Goal: Information Seeking & Learning: Find specific fact

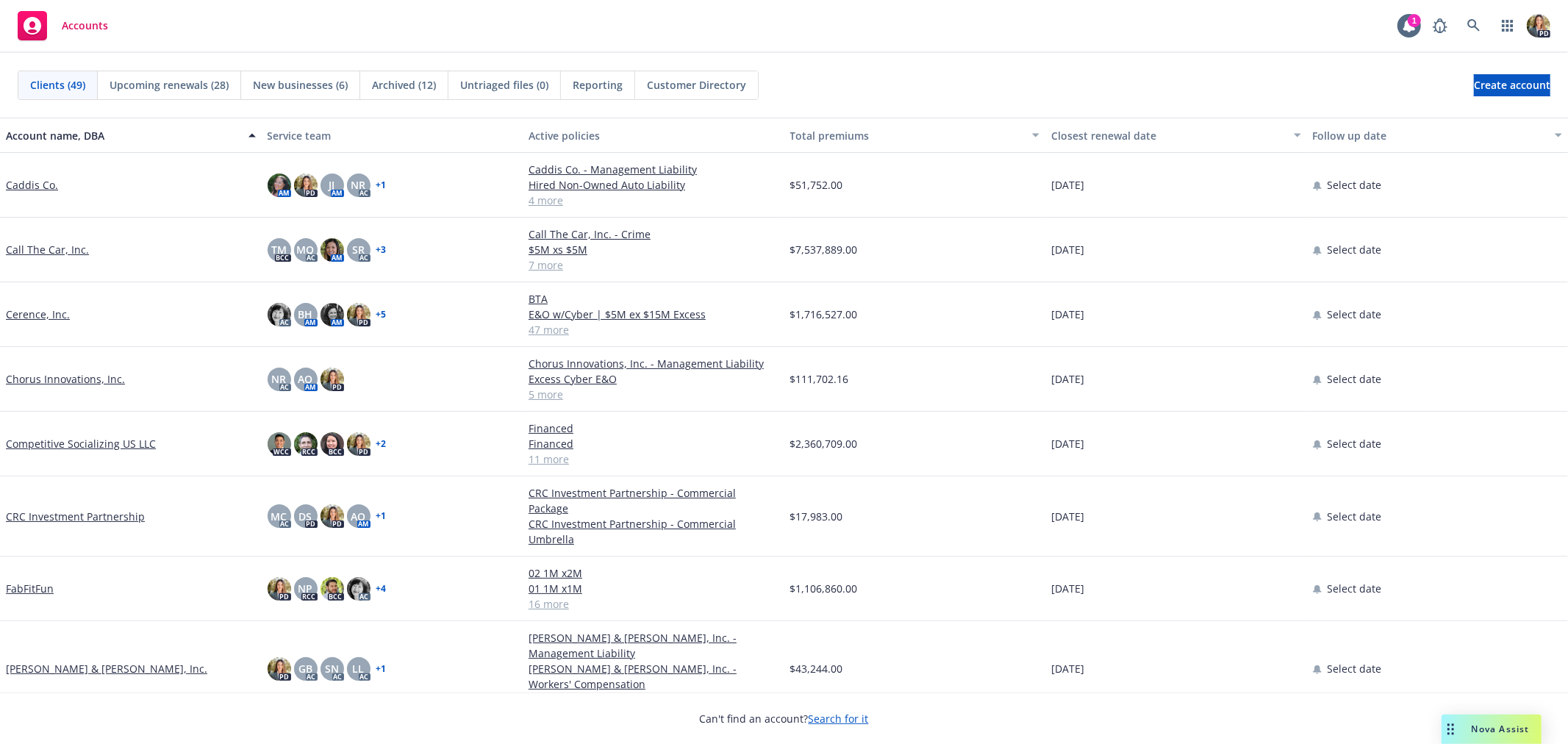
click at [1517, 730] on span "Nova Assist" at bounding box center [1501, 729] width 58 height 13
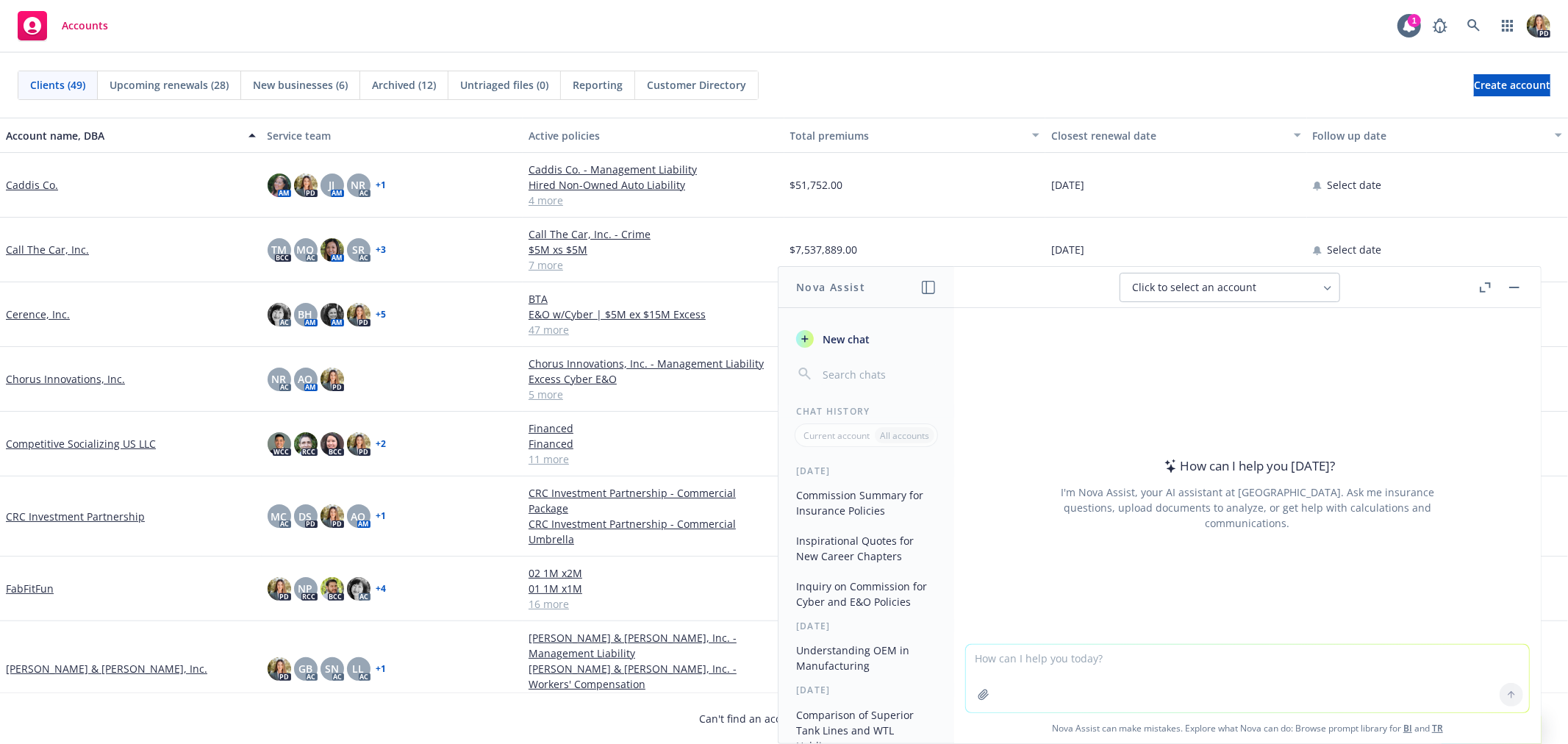
click at [1130, 664] on textarea at bounding box center [1248, 678] width 563 height 67
type textarea "When did Technosylva acquire Heartland Software Solutions?"
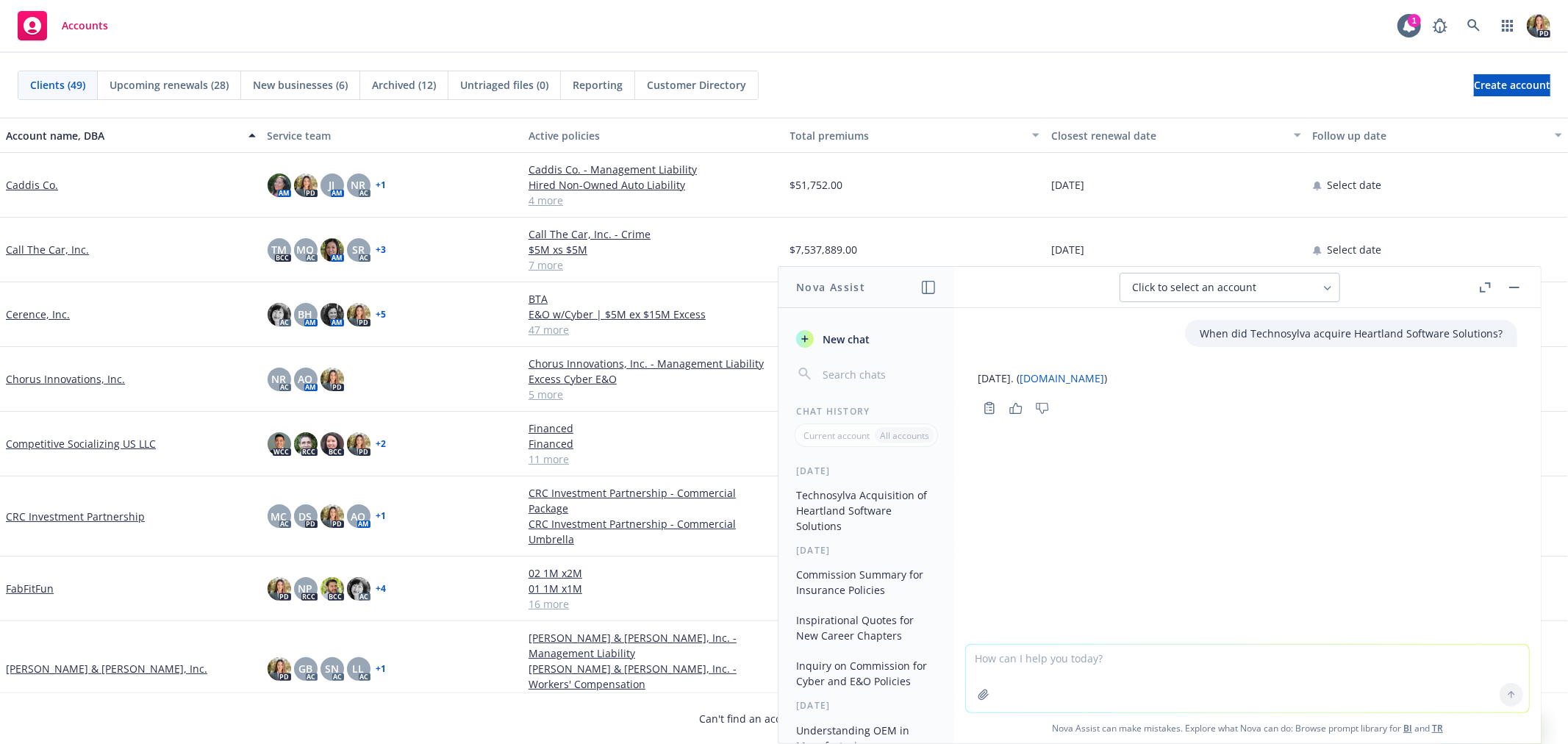
click at [1513, 287] on rect "button" at bounding box center [1515, 288] width 11 height 2
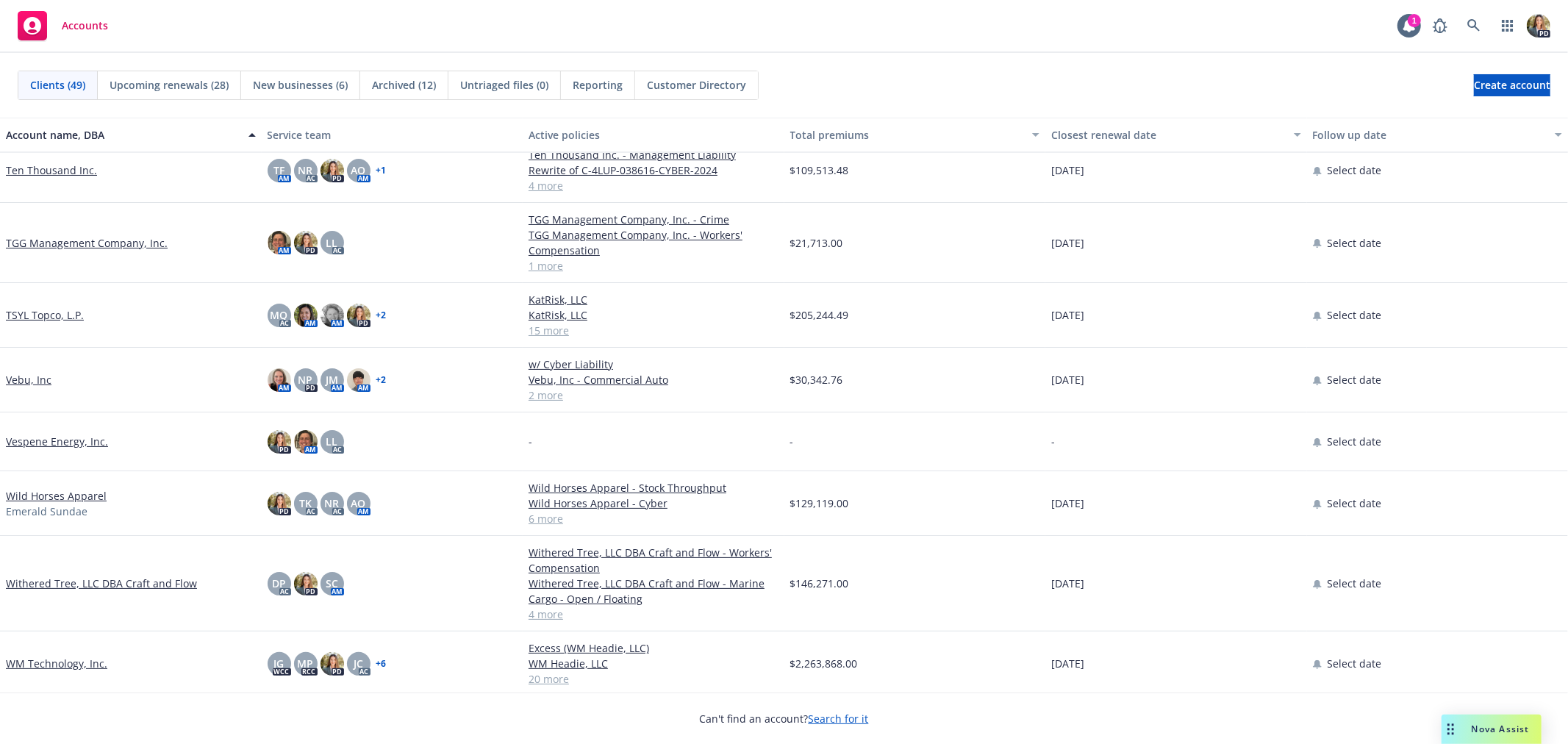
scroll to position [2096, 0]
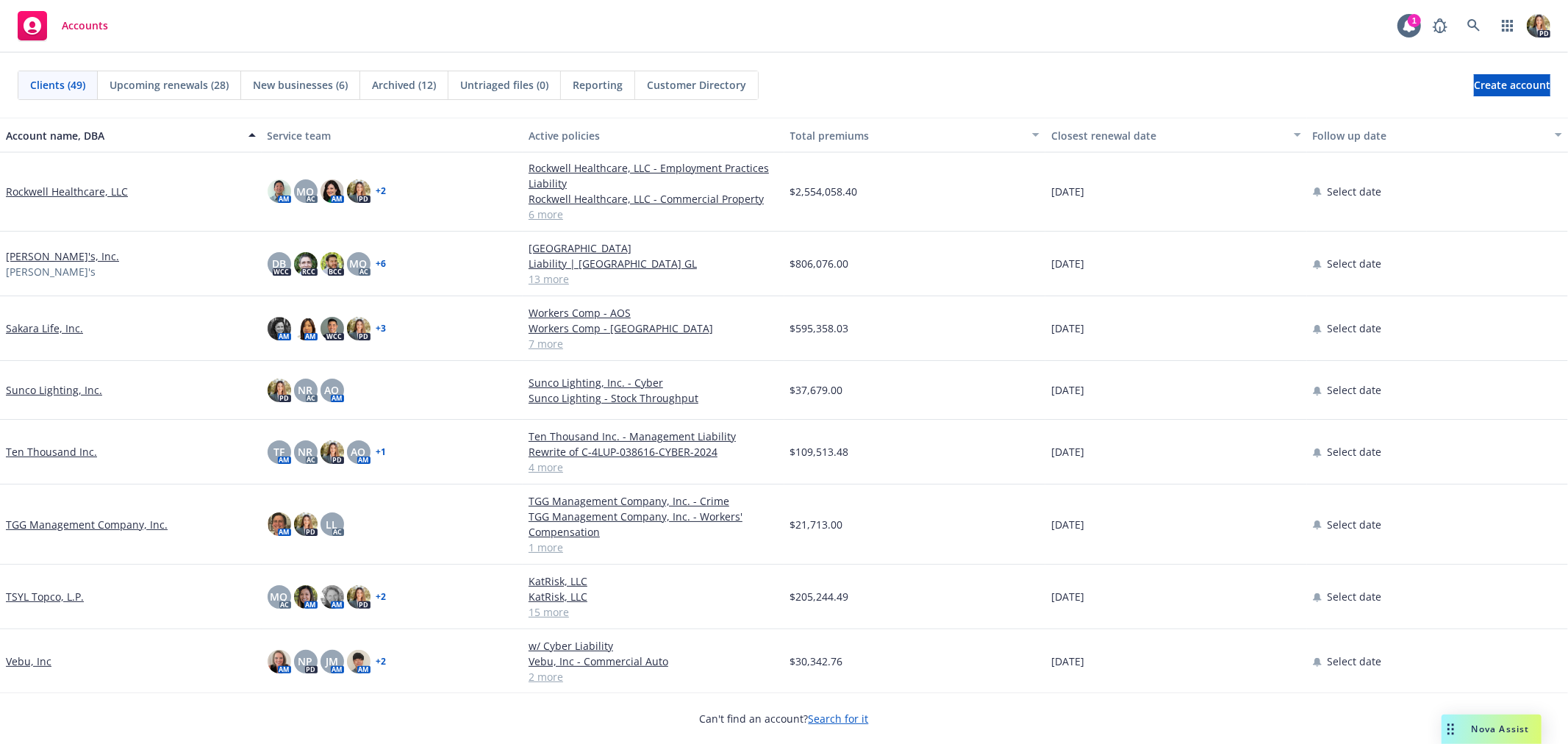
click at [38, 589] on link "TSYL Topco, L.P." at bounding box center [45, 596] width 78 height 15
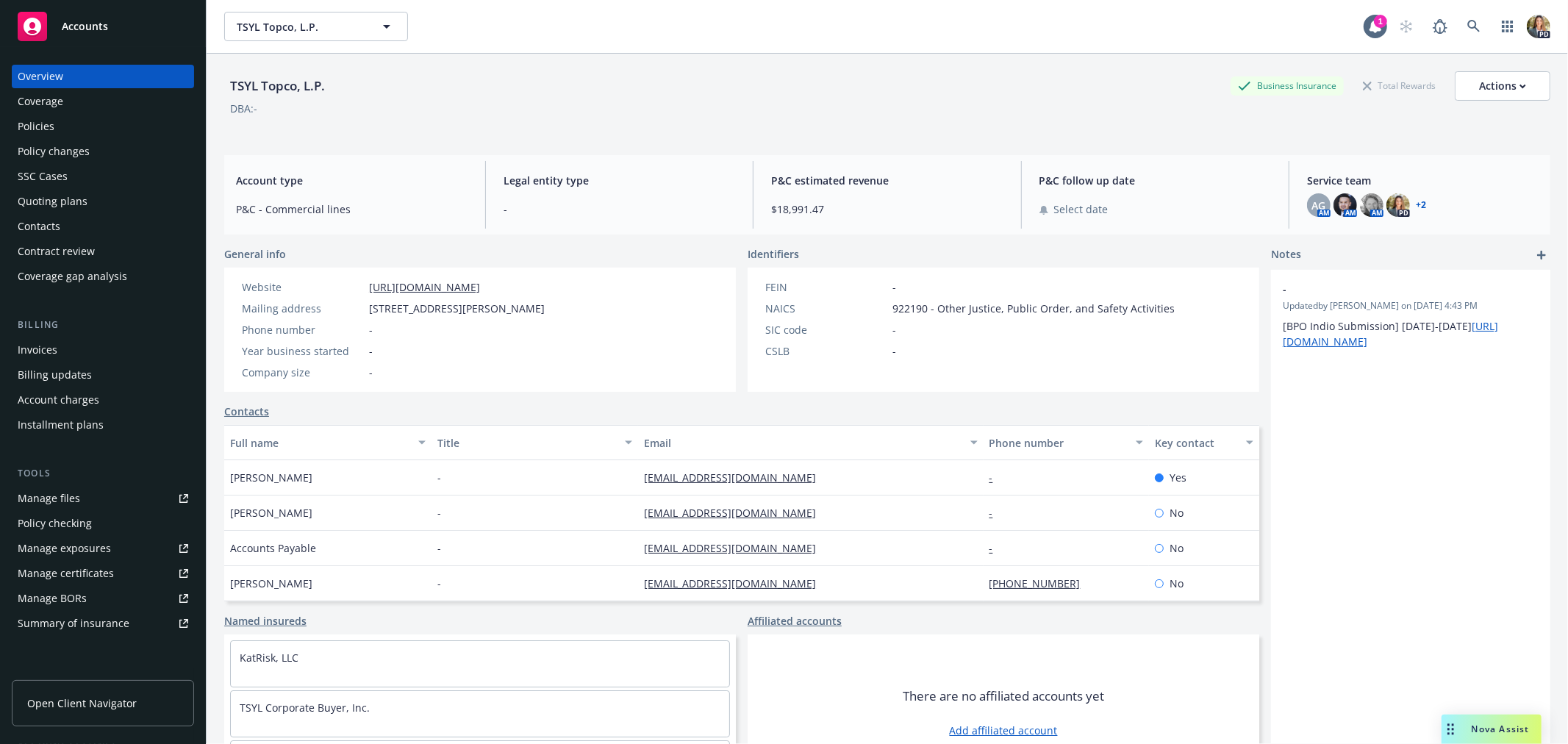
click at [116, 132] on div "Policies" at bounding box center [102, 126] width 170 height 23
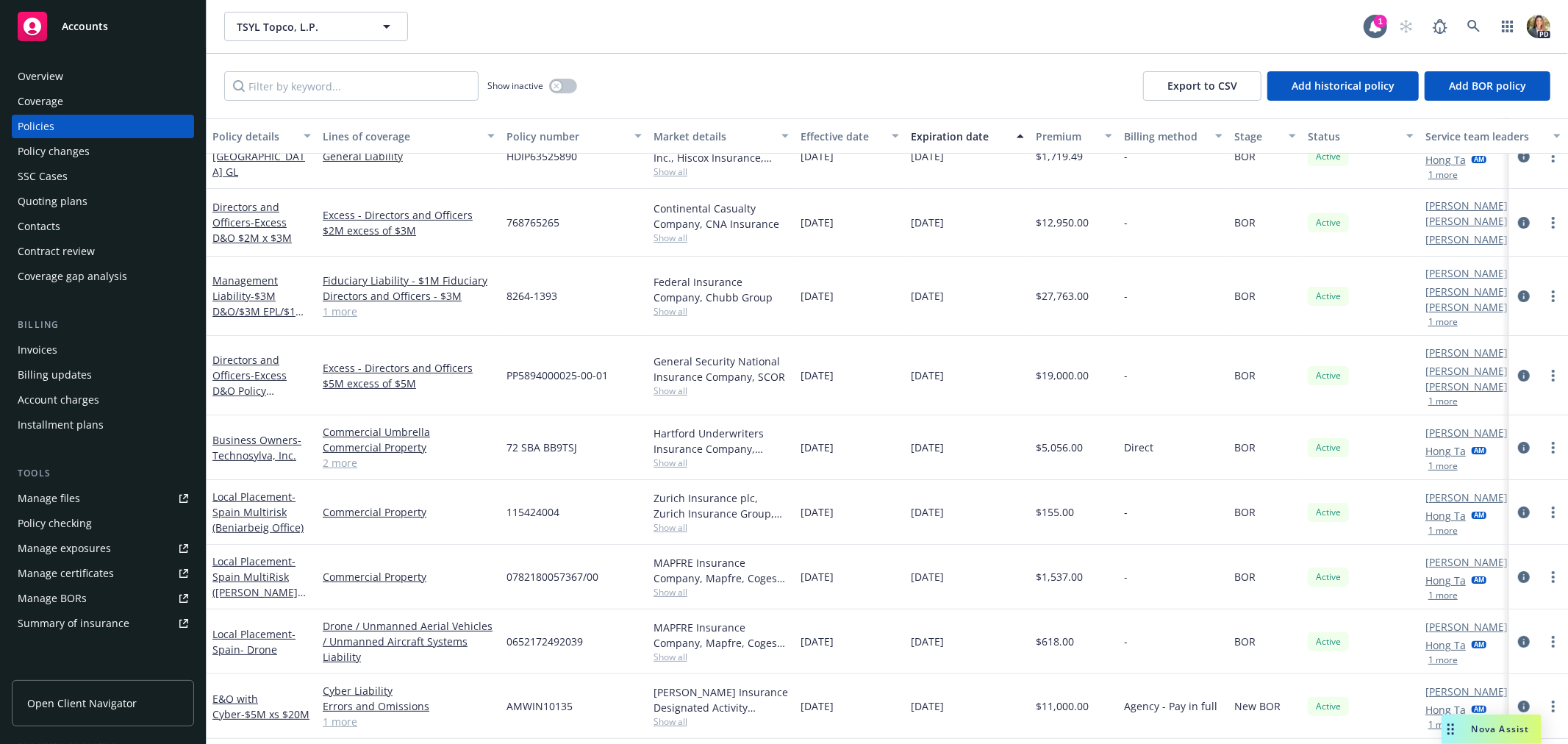
scroll to position [163, 0]
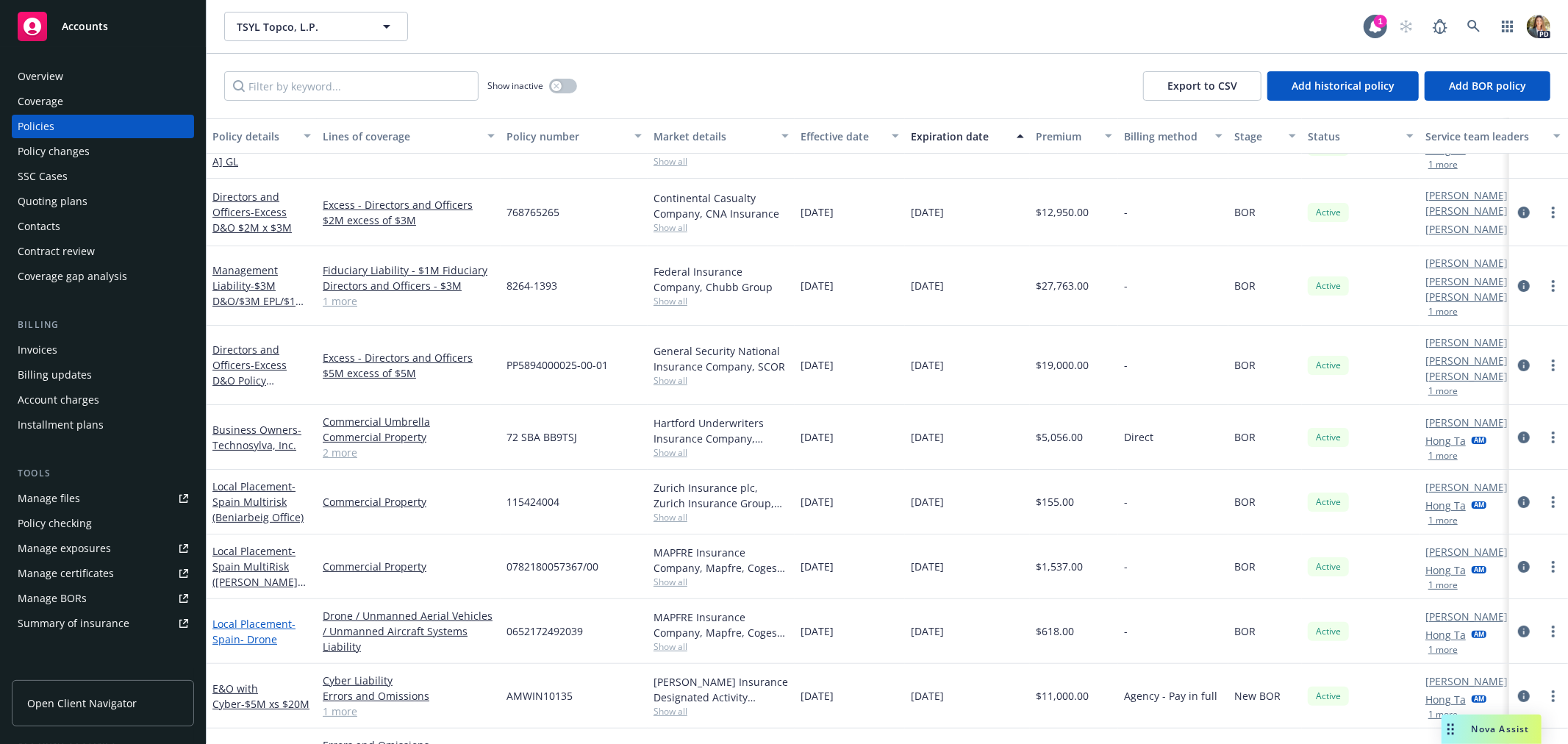
click at [256, 617] on span "- [GEOGRAPHIC_DATA]- Drone" at bounding box center [254, 631] width 83 height 30
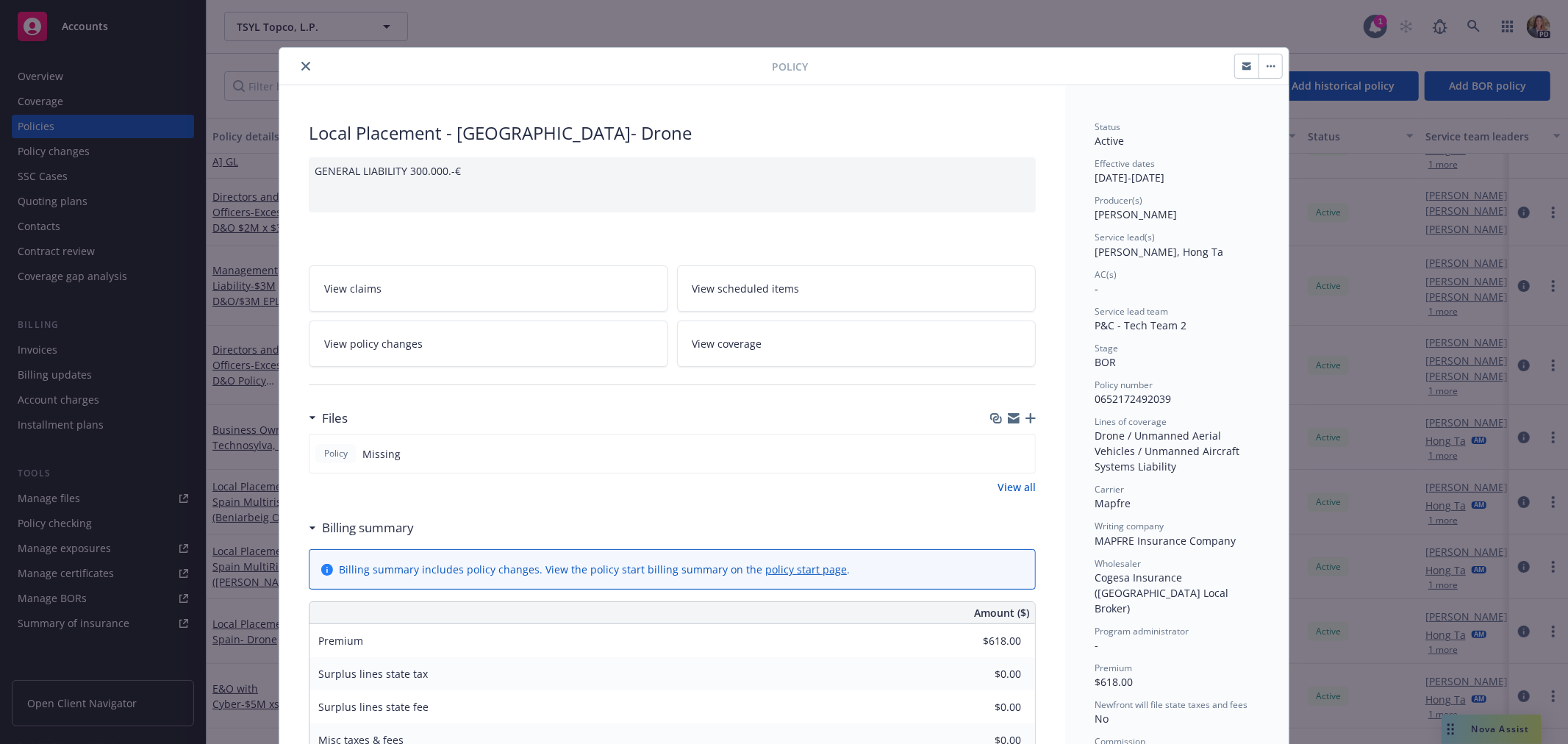
click at [301, 62] on icon "close" at bounding box center [306, 67] width 9 height 9
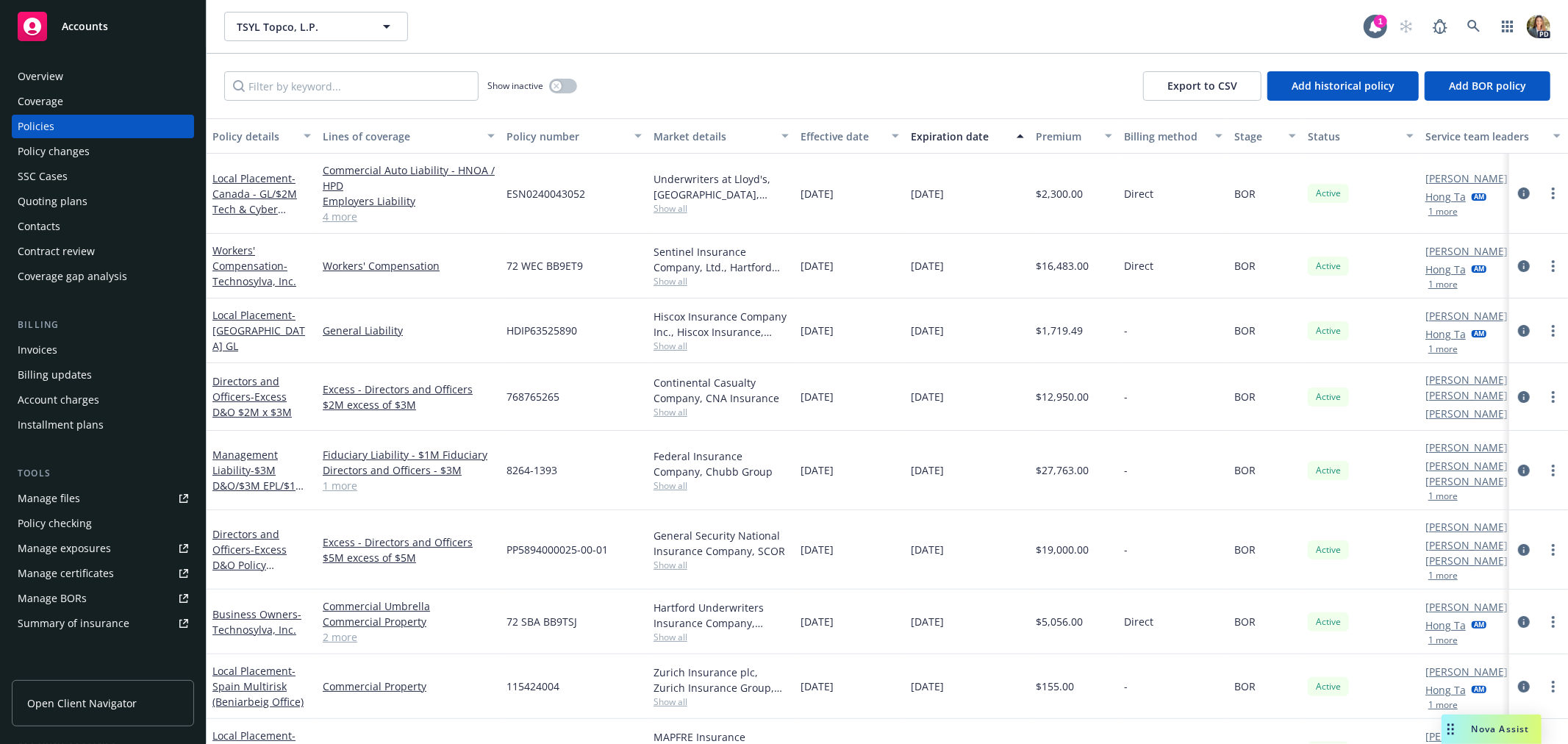
click at [61, 76] on div "Overview" at bounding box center [40, 76] width 45 height 23
